Goal: Information Seeking & Learning: Learn about a topic

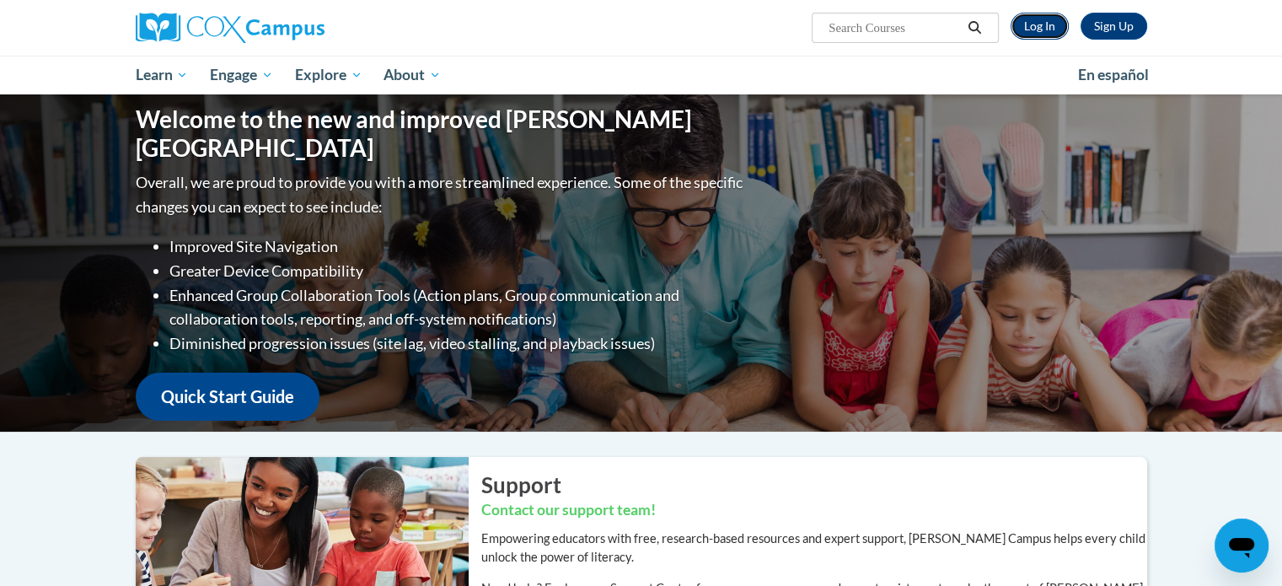
click at [1052, 18] on link "Log In" at bounding box center [1039, 26] width 58 height 27
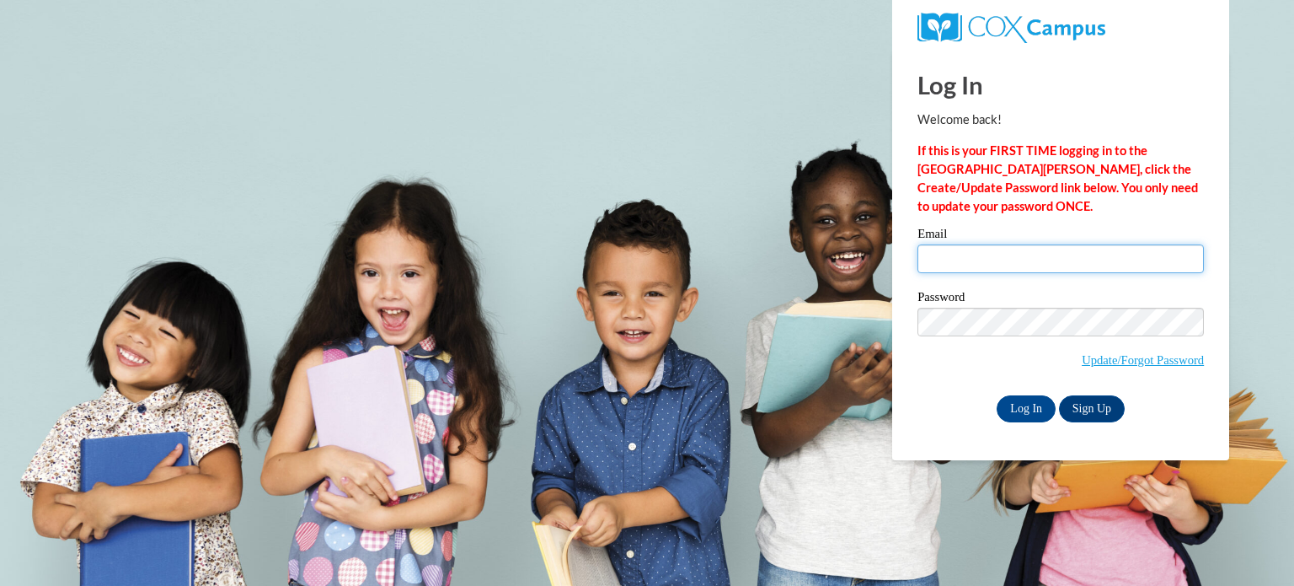
click at [977, 253] on input "Email" at bounding box center [1061, 258] width 286 height 29
type input "gabriellesouviron78@gmail.com"
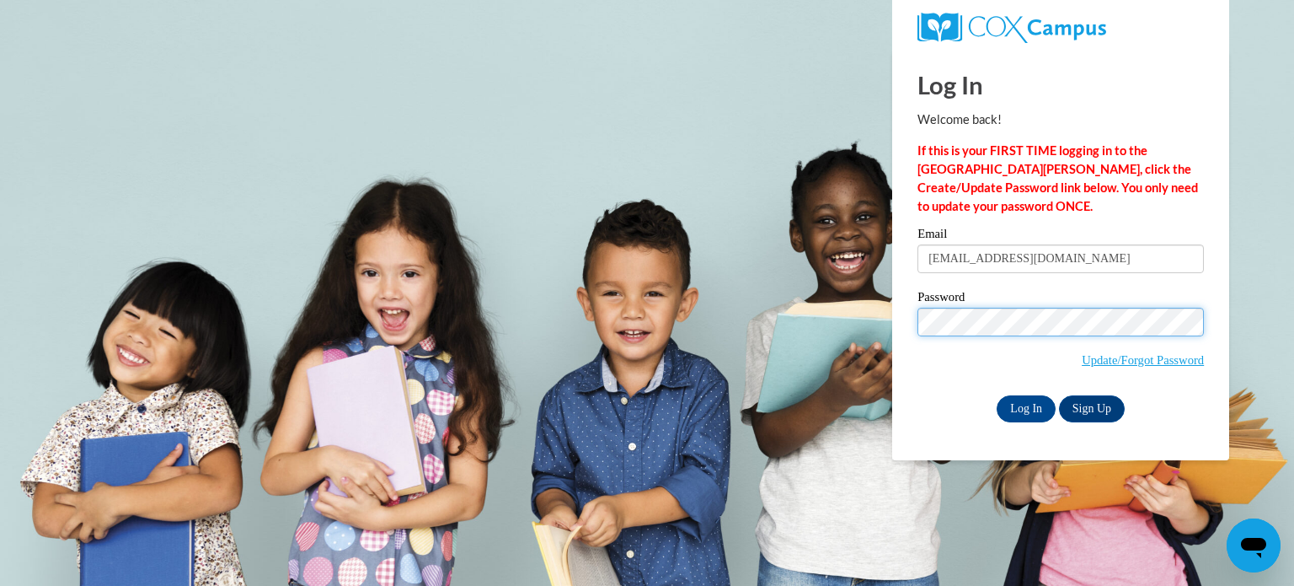
click at [997, 395] on input "Log In" at bounding box center [1026, 408] width 59 height 27
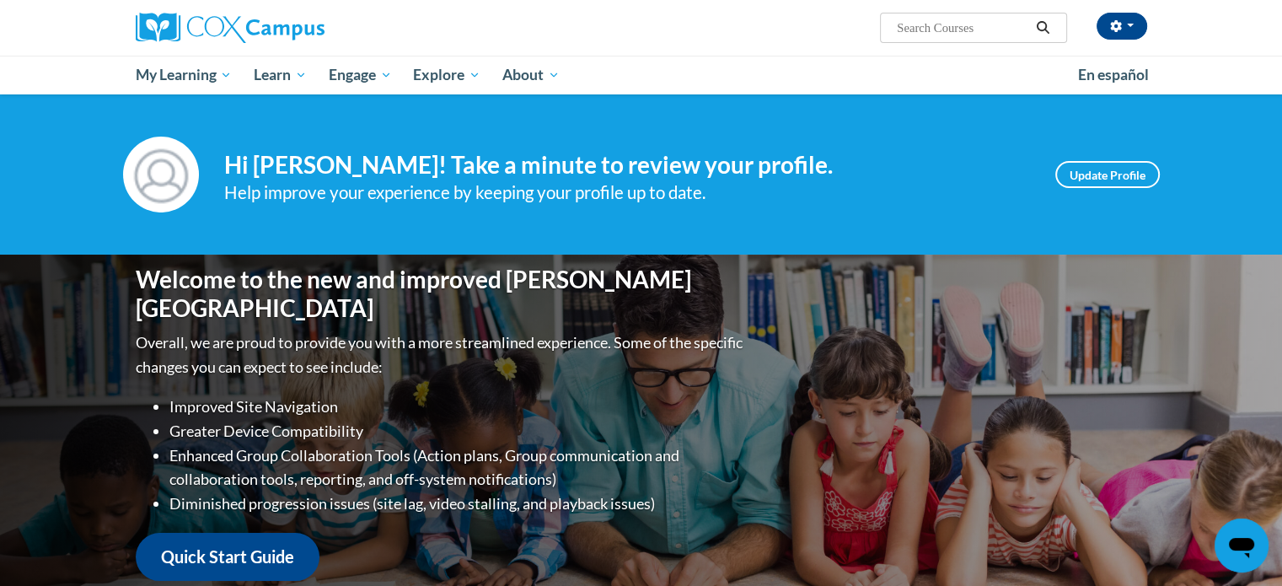
scroll to position [512, 0]
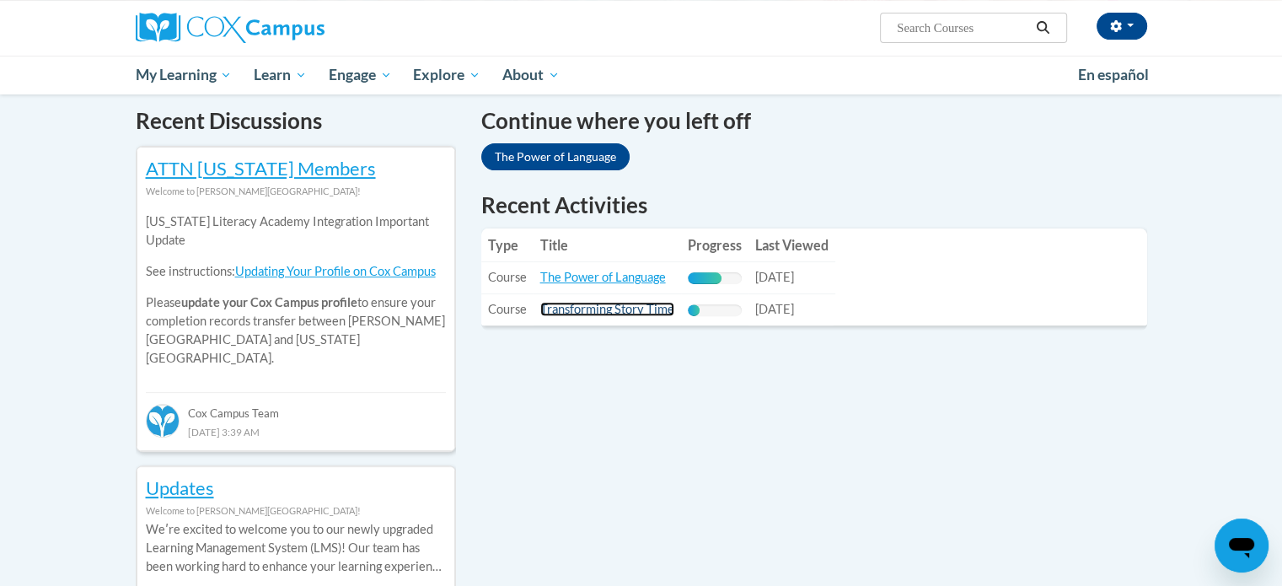
click at [592, 308] on link "Transforming Story Time" at bounding box center [607, 309] width 134 height 14
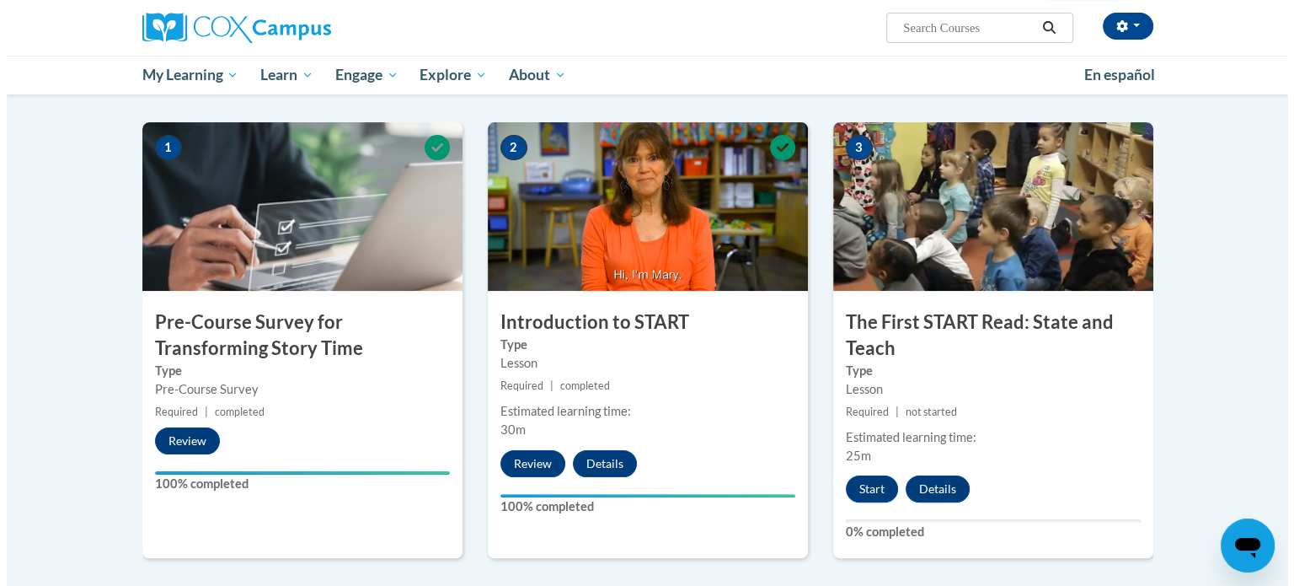
scroll to position [386, 0]
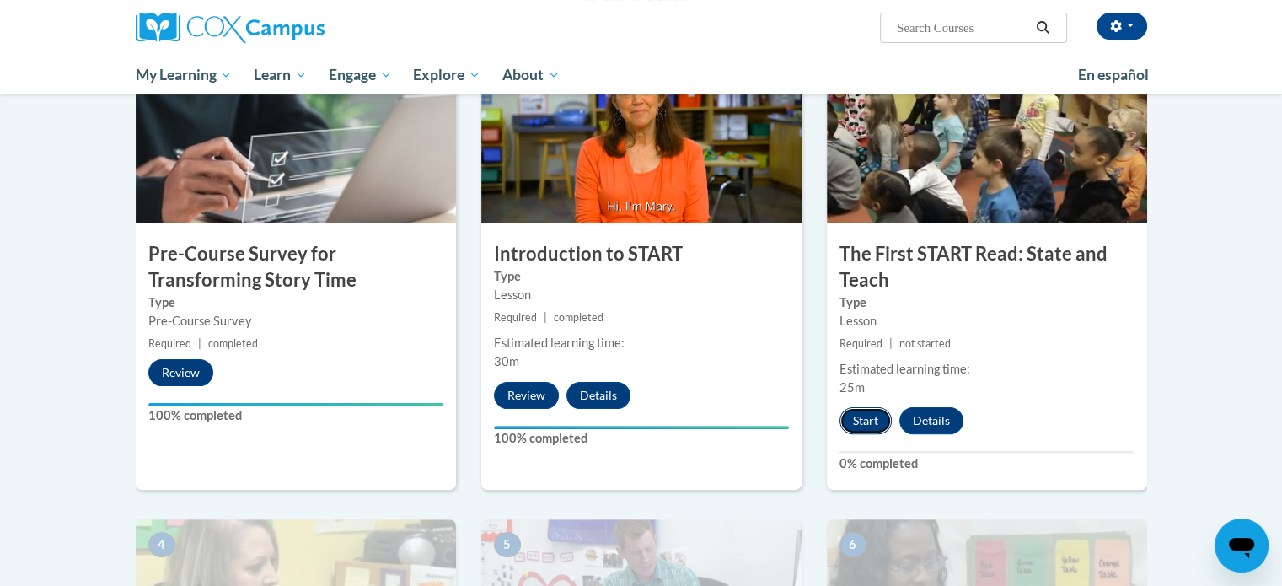
click at [856, 410] on button "Start" at bounding box center [865, 420] width 52 height 27
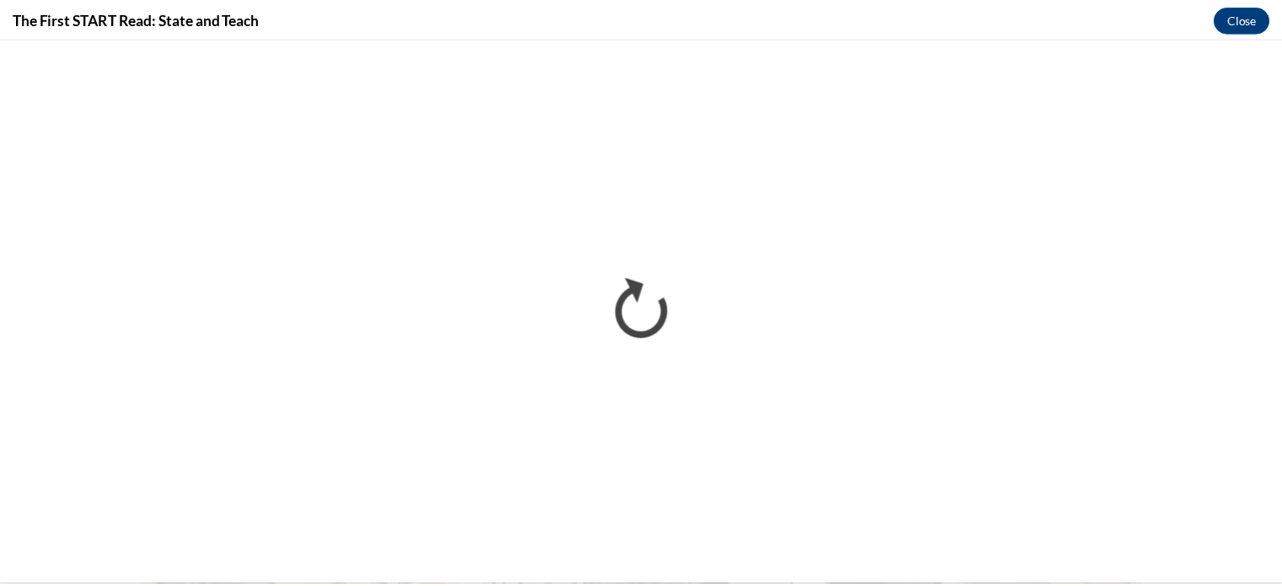
scroll to position [0, 0]
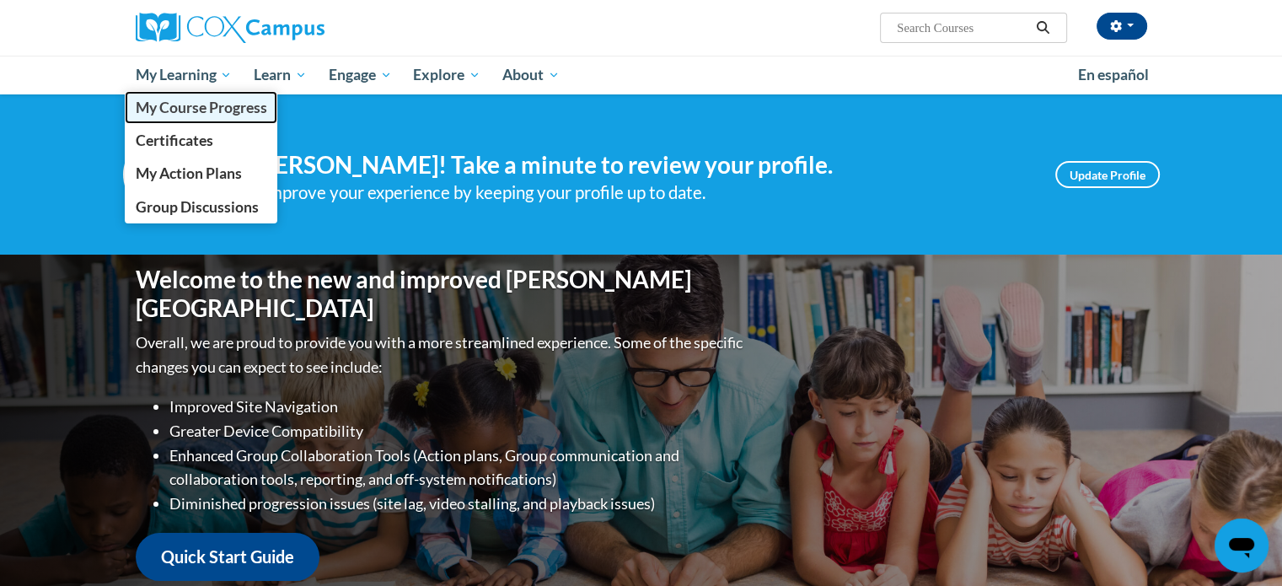
click at [212, 108] on span "My Course Progress" at bounding box center [200, 108] width 131 height 18
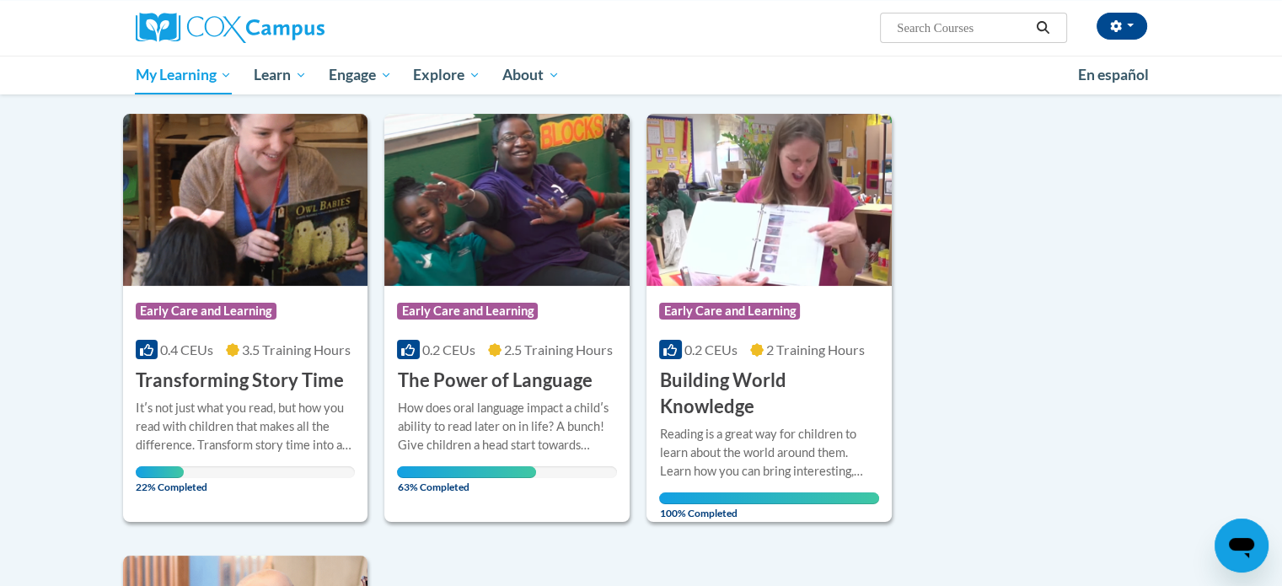
scroll to position [190, 0]
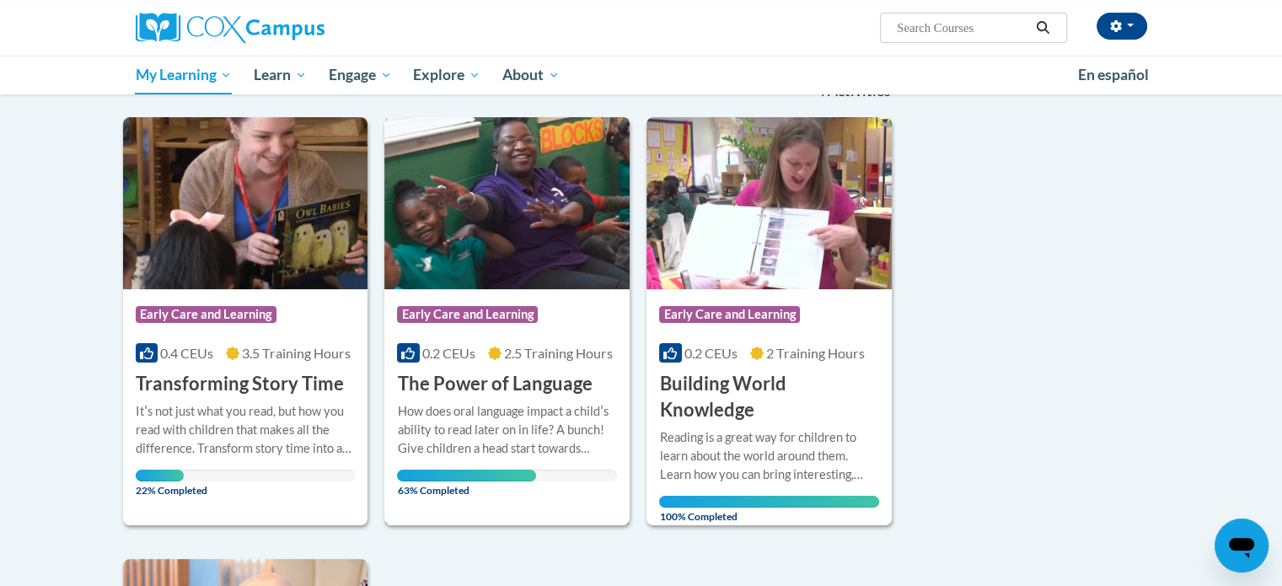
click at [521, 441] on div "How does oral language impact a childʹs ability to read later on in life? A bun…" at bounding box center [507, 430] width 220 height 56
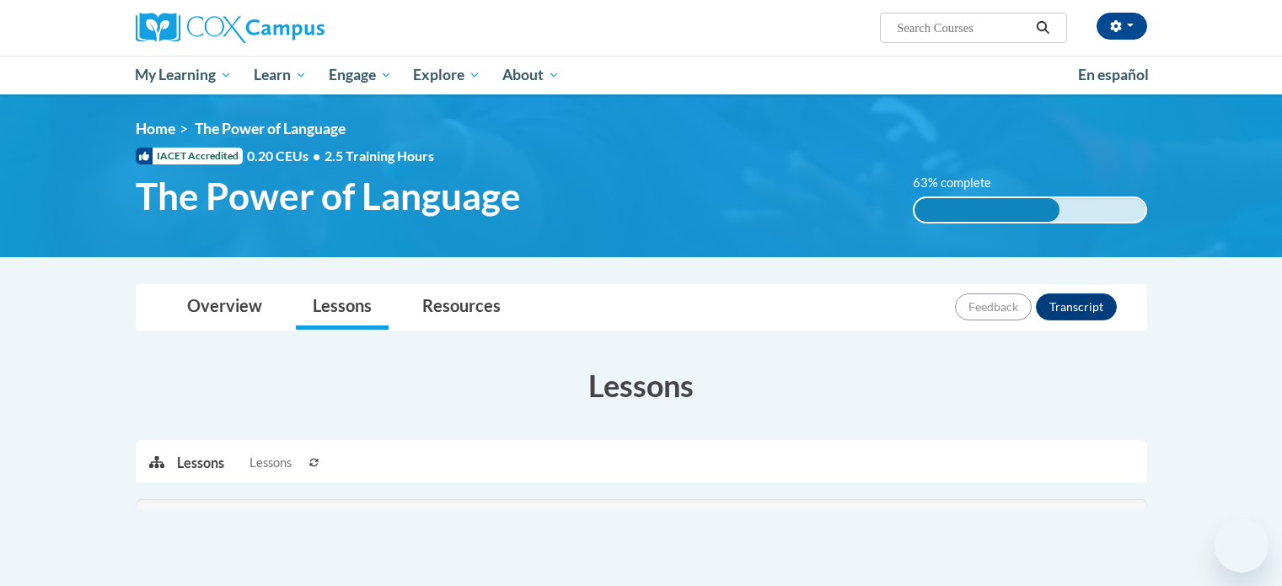
click at [543, 383] on div "Lessons Active Lessons Lessons Preview Activity" at bounding box center [641, 480] width 1036 height 266
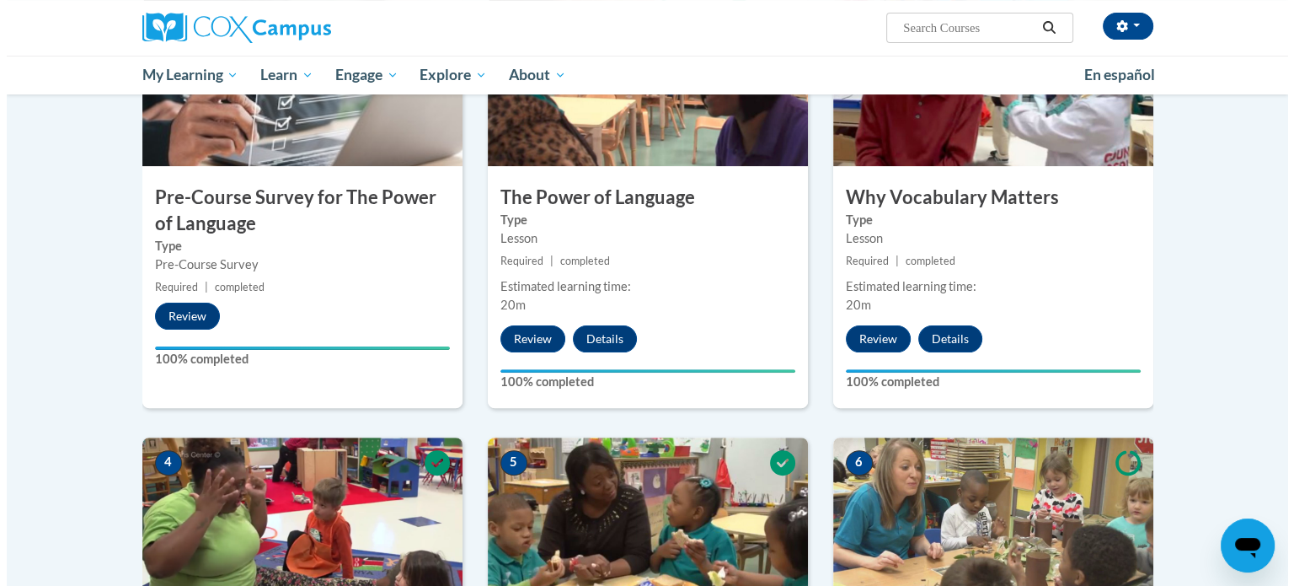
scroll to position [955, 0]
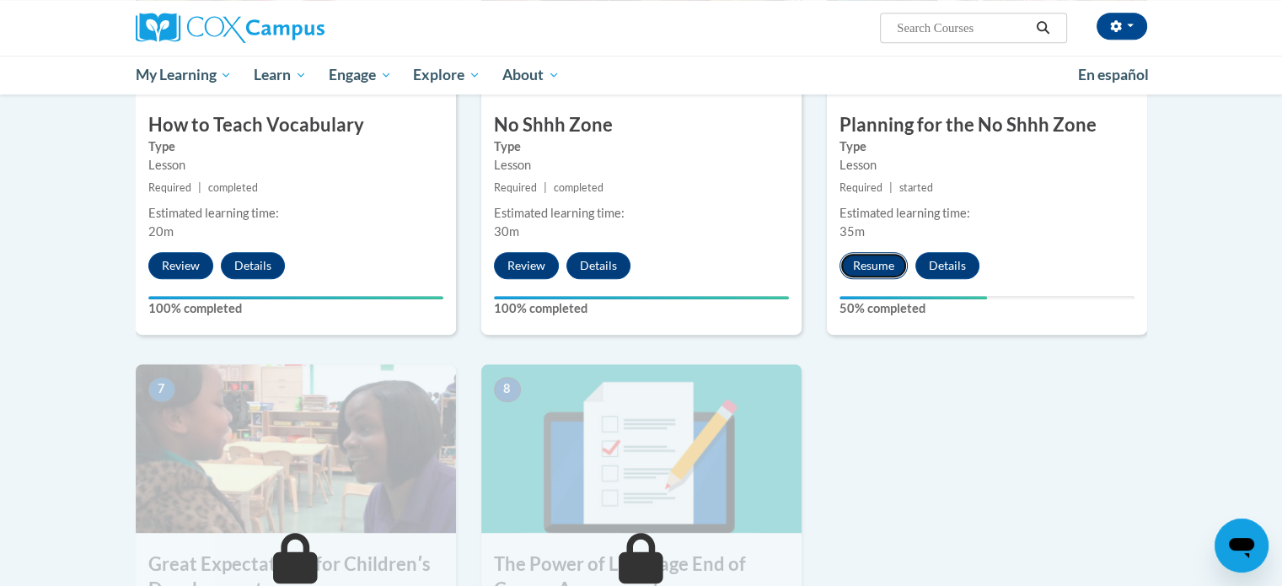
click at [865, 265] on button "Resume" at bounding box center [873, 265] width 68 height 27
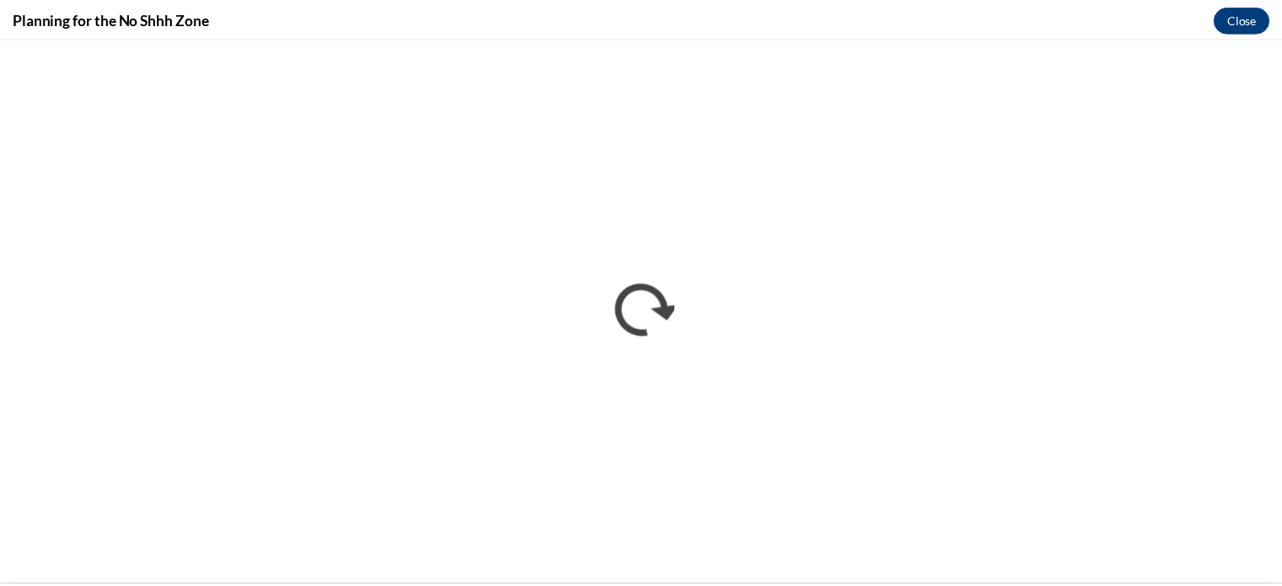
scroll to position [0, 0]
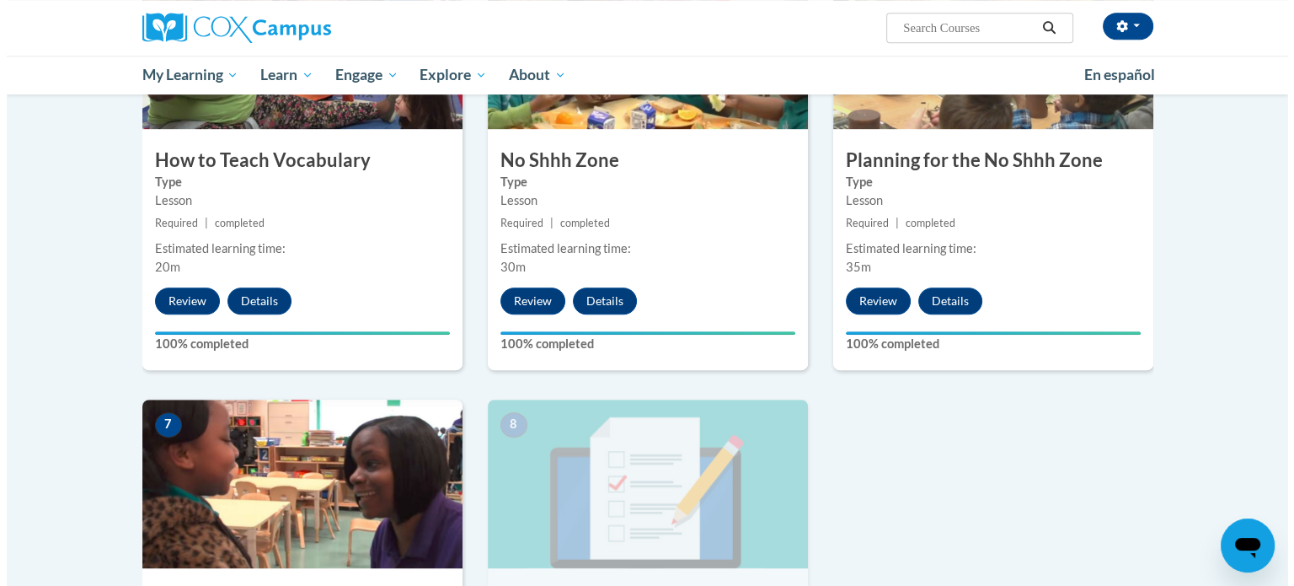
scroll to position [1261, 0]
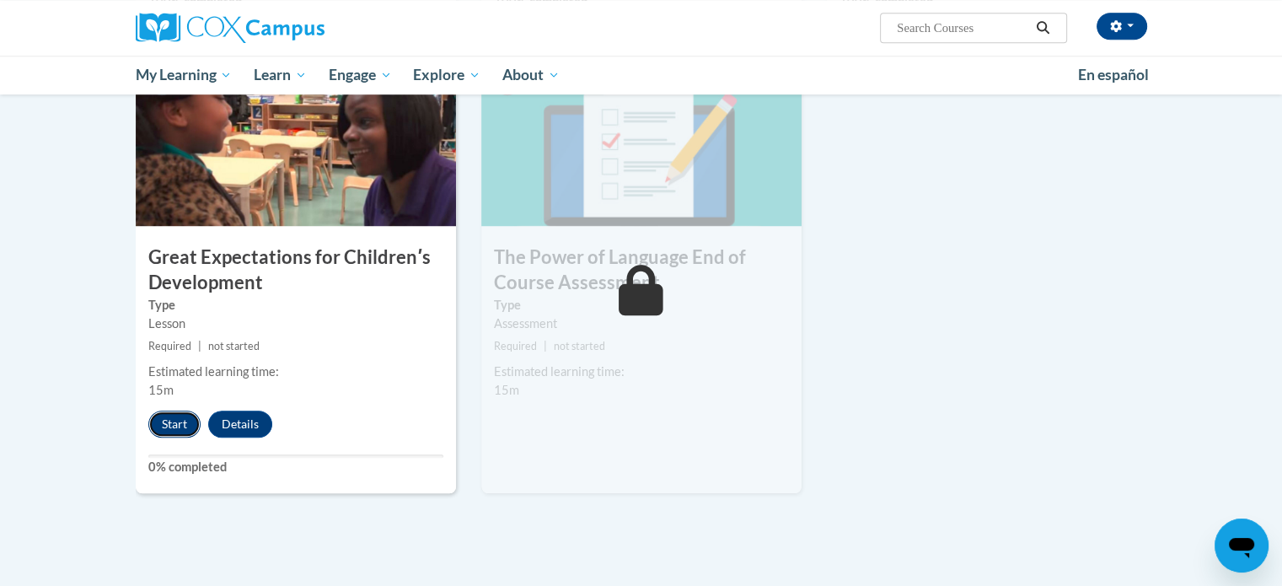
click at [184, 431] on button "Start" at bounding box center [174, 423] width 52 height 27
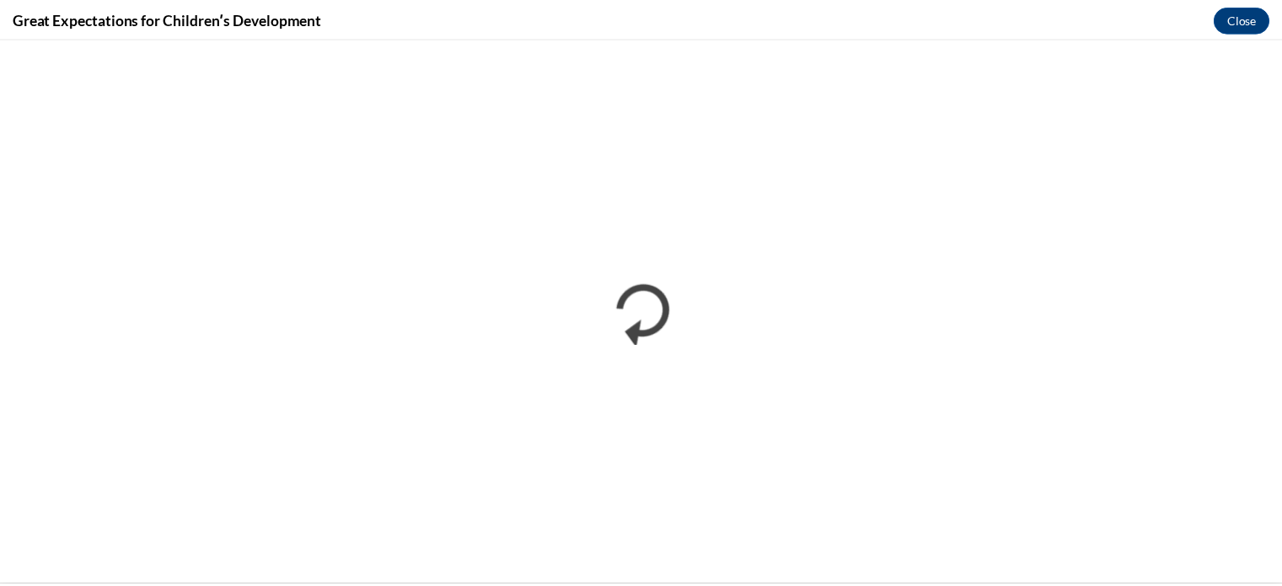
scroll to position [0, 0]
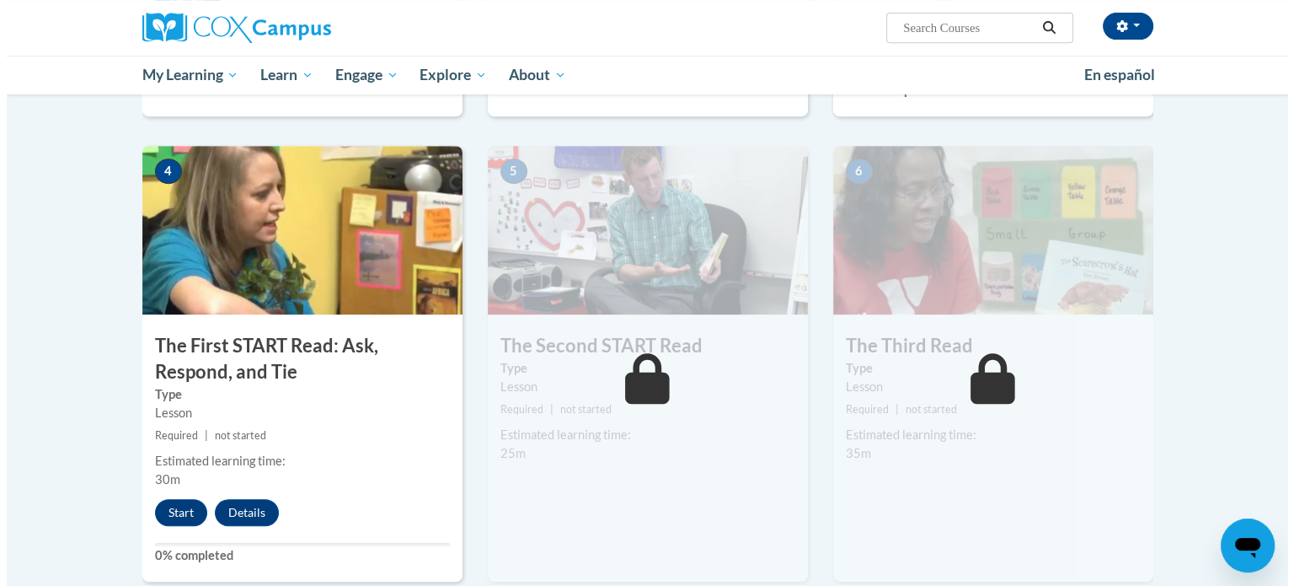
scroll to position [772, 0]
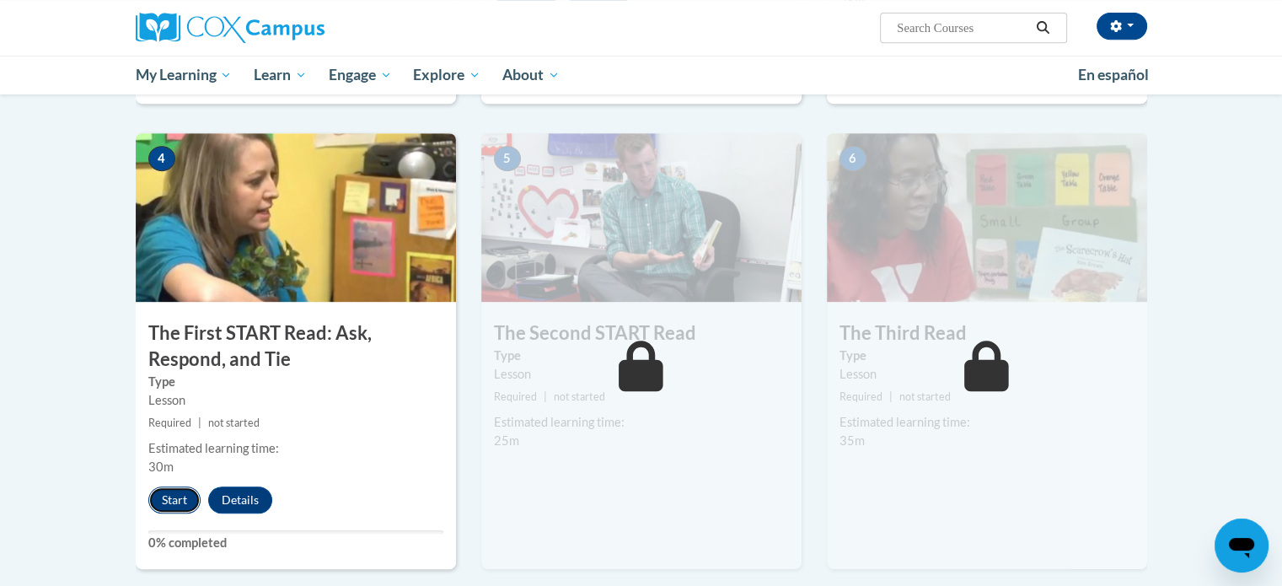
click at [174, 503] on button "Start" at bounding box center [174, 499] width 52 height 27
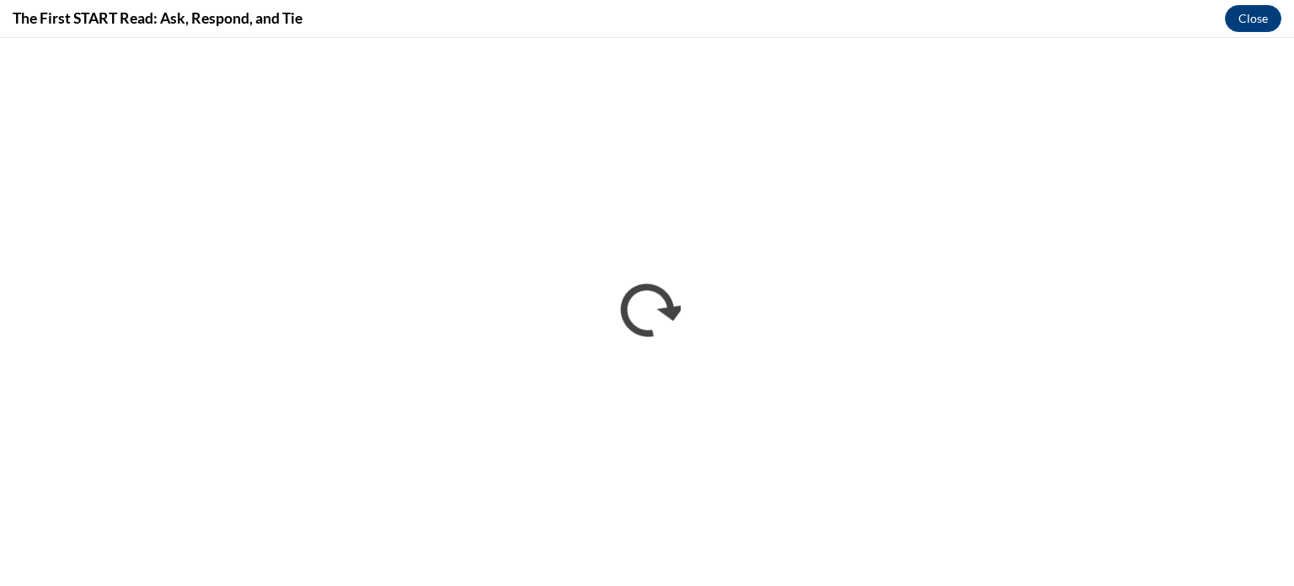
scroll to position [0, 0]
